Goal: Task Accomplishment & Management: Manage account settings

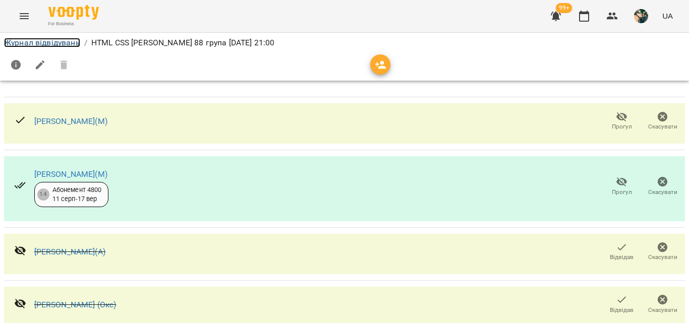
click at [36, 40] on link "Журнал відвідувань" at bounding box center [42, 43] width 76 height 10
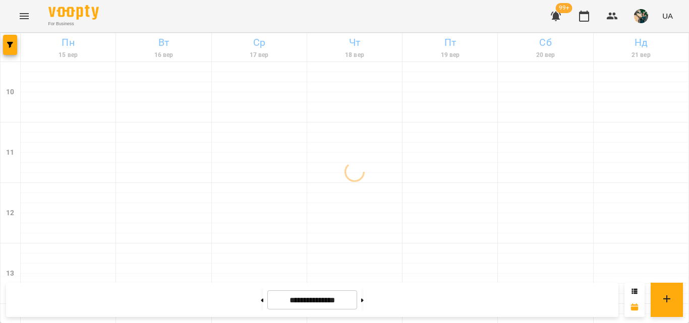
scroll to position [571, 0]
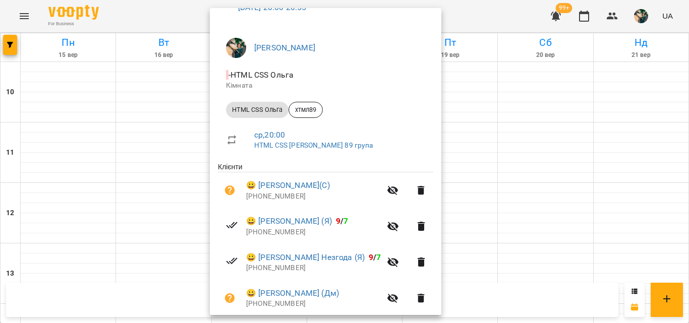
scroll to position [0, 0]
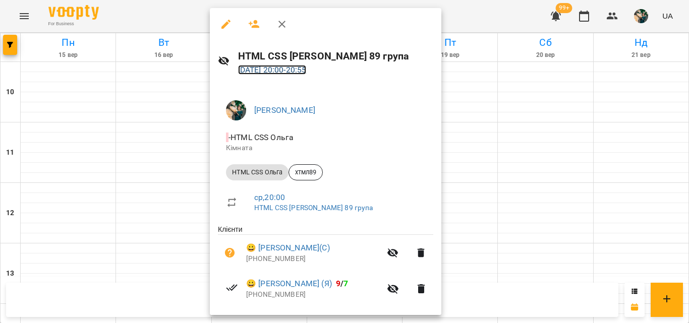
click at [287, 72] on link "[DATE] 20:00 - 20:55" at bounding box center [272, 70] width 69 height 10
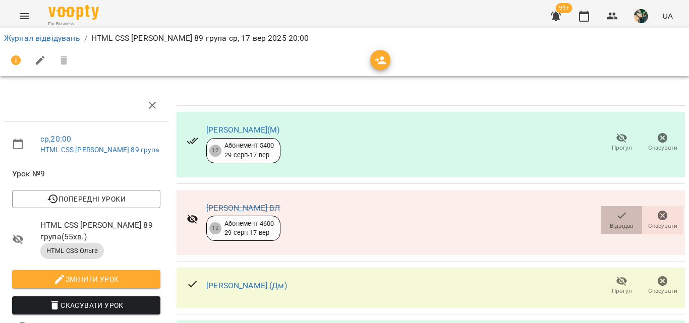
click at [616, 216] on icon "button" at bounding box center [622, 216] width 12 height 12
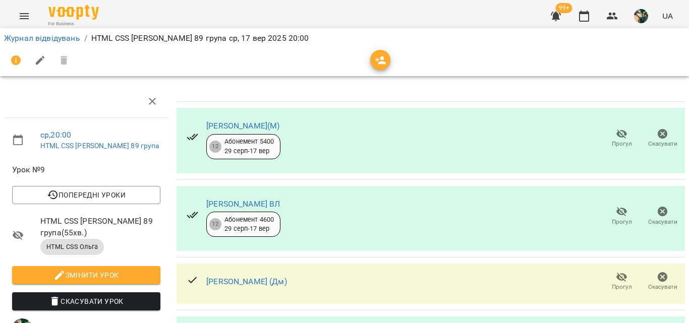
scroll to position [454, 0]
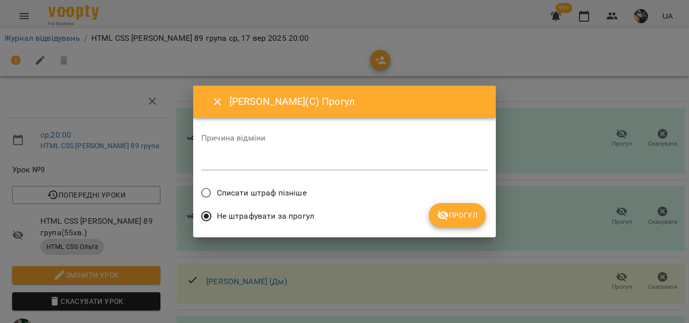
click at [301, 197] on span "Списати штраф пізніше" at bounding box center [262, 193] width 90 height 12
click at [458, 211] on span "Прогул" at bounding box center [457, 215] width 41 height 12
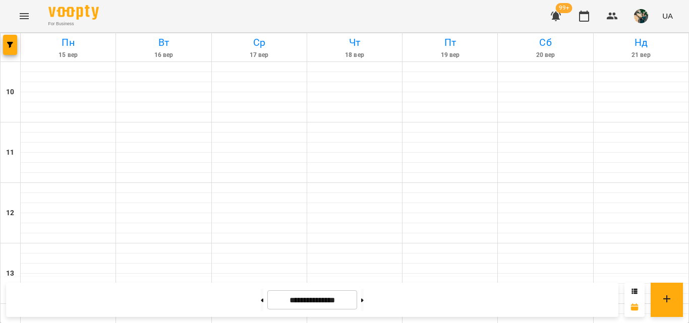
scroll to position [555, 0]
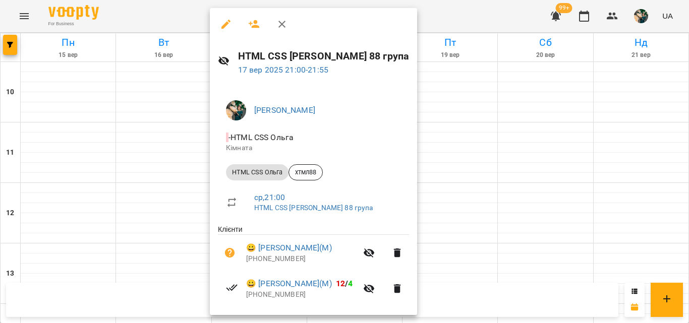
scroll to position [171, 0]
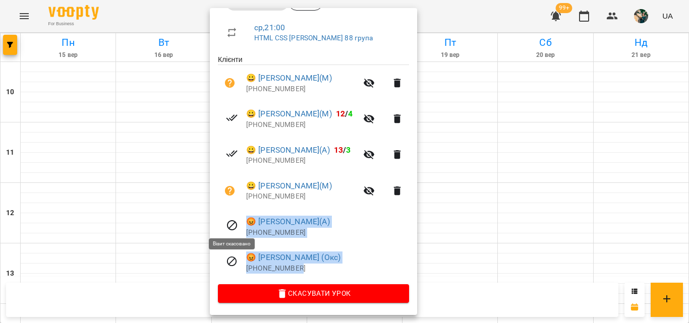
drag, startPoint x: 310, startPoint y: 269, endPoint x: 287, endPoint y: 241, distance: 36.6
click at [232, 220] on ul "Клієнти 😀 [PERSON_NAME](М) [PHONE_NUMBER] 😀 [PERSON_NAME](М) 12 / 4 [PHONE_NUMB…" at bounding box center [313, 169] width 191 height 230
copy ul "😡 [PERSON_NAME](А) [PHONE_NUMBER] 😡 [PERSON_NAME] (Окс) [PHONE_NUMBER]"
click at [336, 125] on p "[PHONE_NUMBER]" at bounding box center [301, 125] width 111 height 10
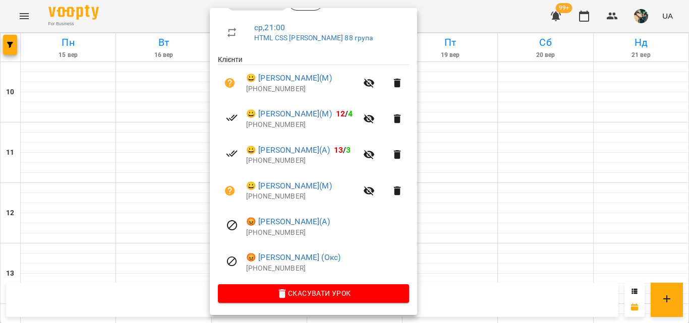
click at [495, 257] on div at bounding box center [344, 161] width 689 height 323
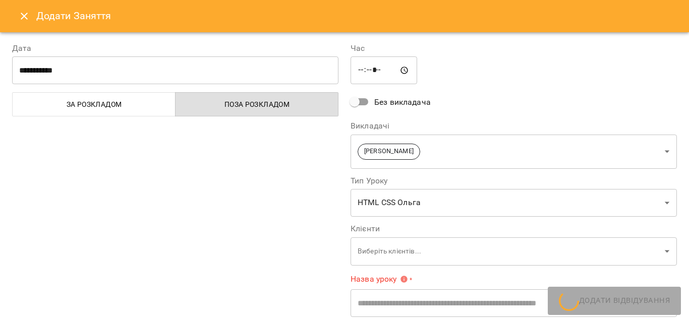
type input "**********"
type input "**"
type input "**********"
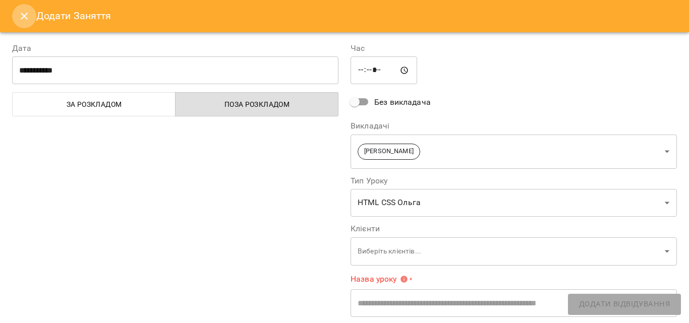
click at [24, 16] on icon "Close" at bounding box center [24, 16] width 12 height 12
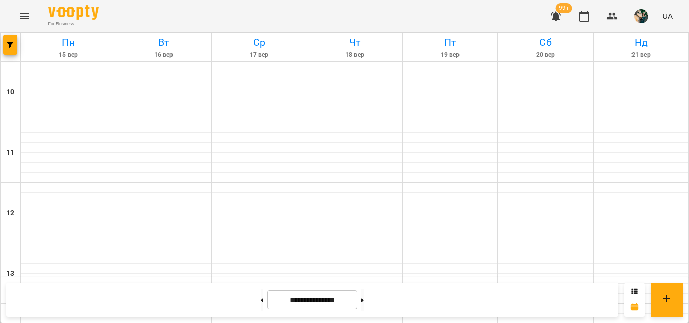
scroll to position [504, 0]
